Goal: Information Seeking & Learning: Learn about a topic

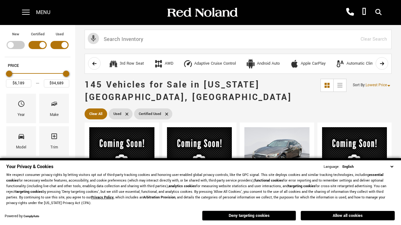
scroll to position [242, 0]
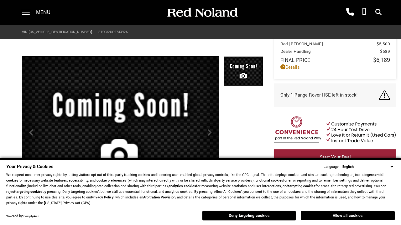
scroll to position [292, 0]
